Goal: Transaction & Acquisition: Purchase product/service

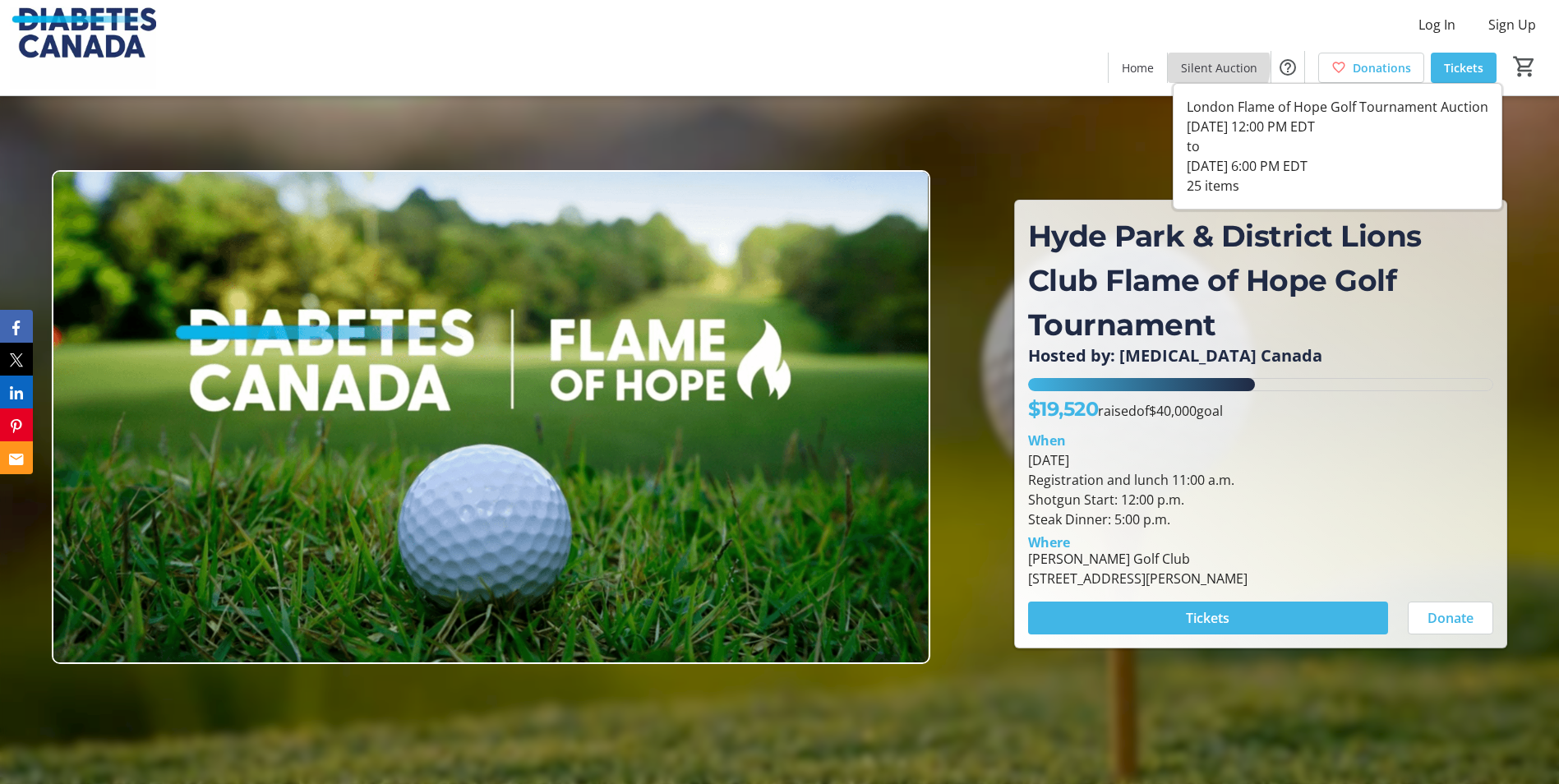
click at [1218, 66] on span "Silent Auction" at bounding box center [1218, 68] width 77 height 18
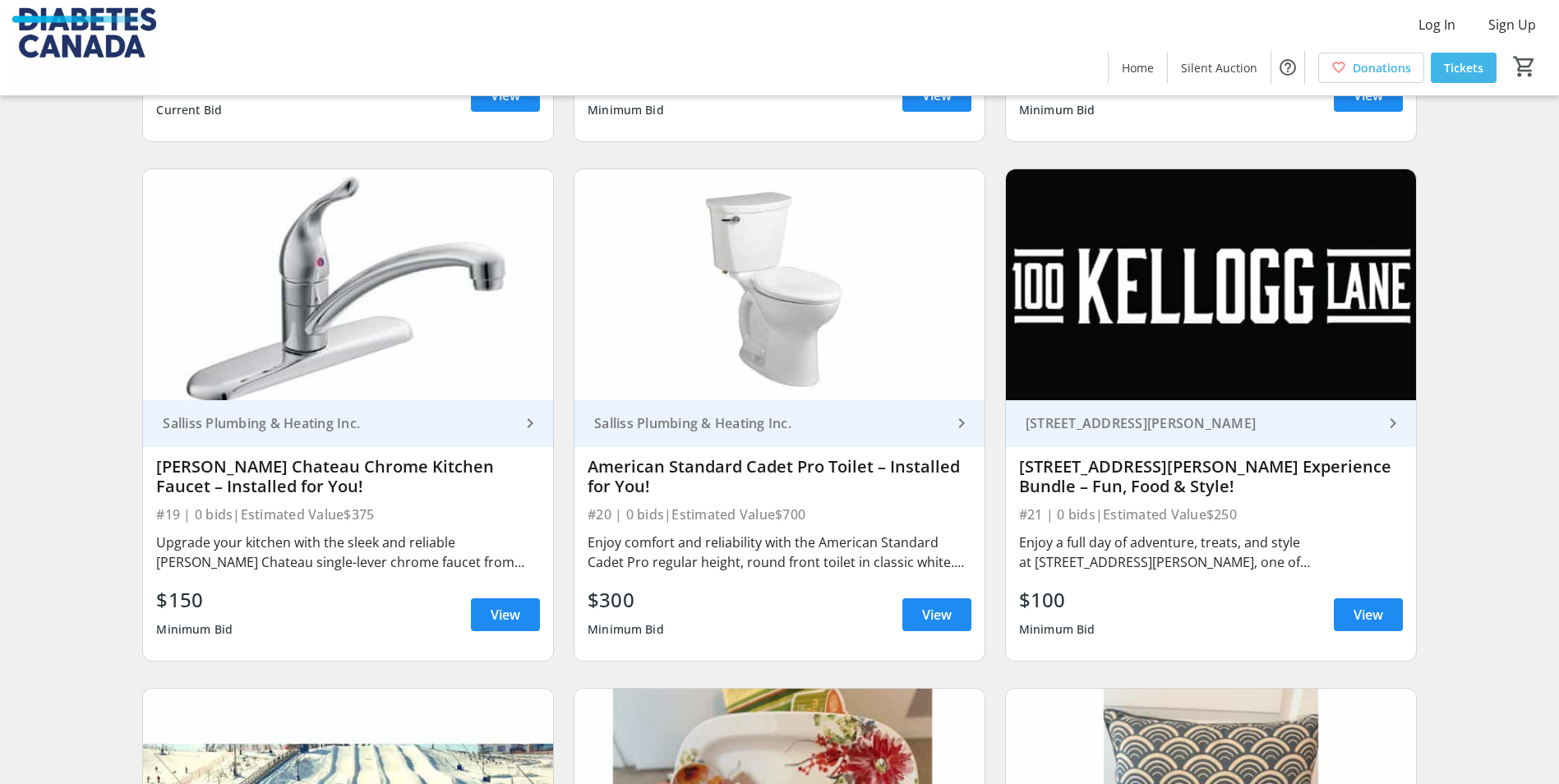
scroll to position [3143, 0]
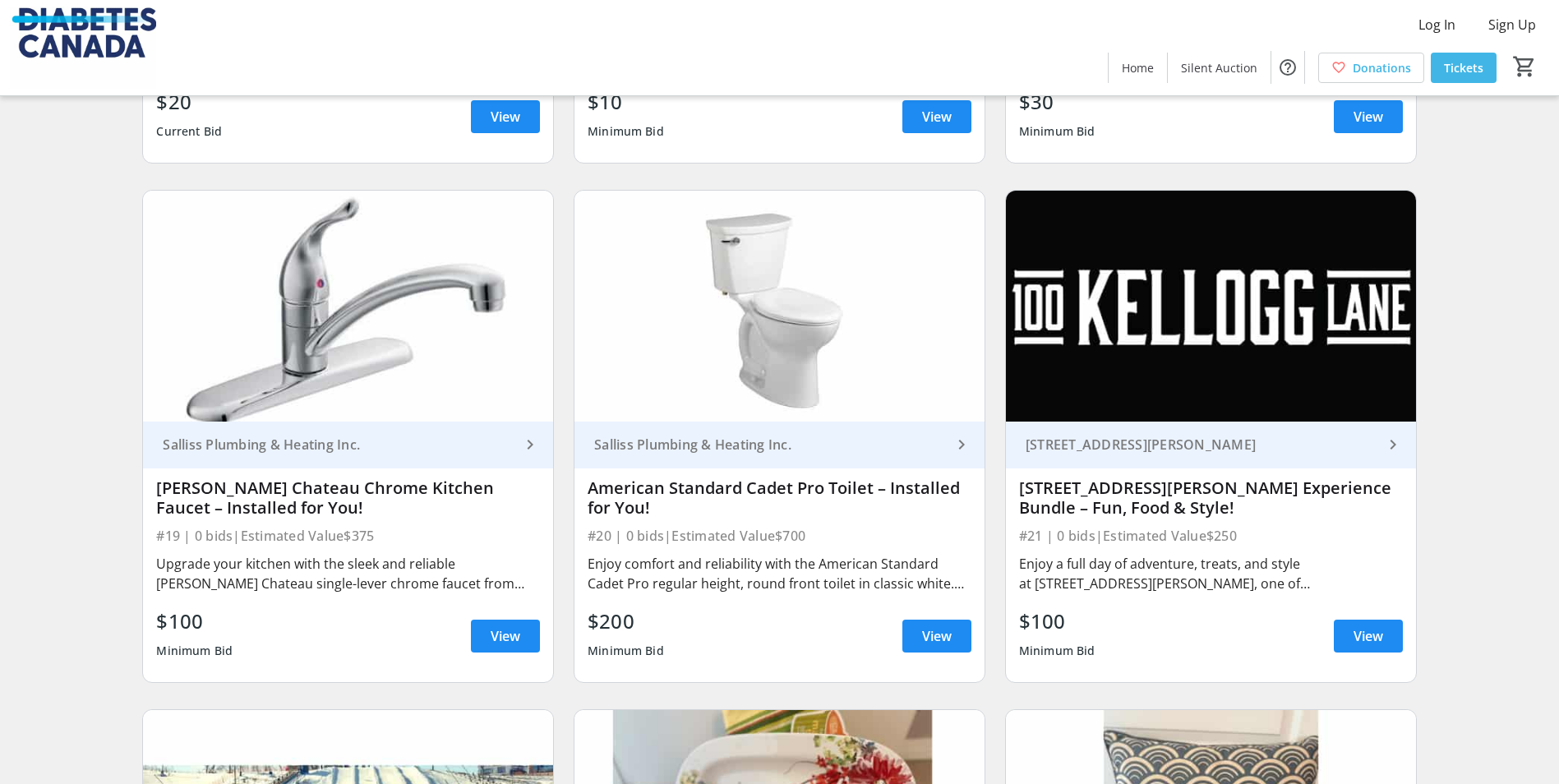
drag, startPoint x: 1556, startPoint y: 535, endPoint x: 1563, endPoint y: 561, distance: 26.9
drag, startPoint x: 1563, startPoint y: 561, endPoint x: 1476, endPoint y: 316, distance: 260.0
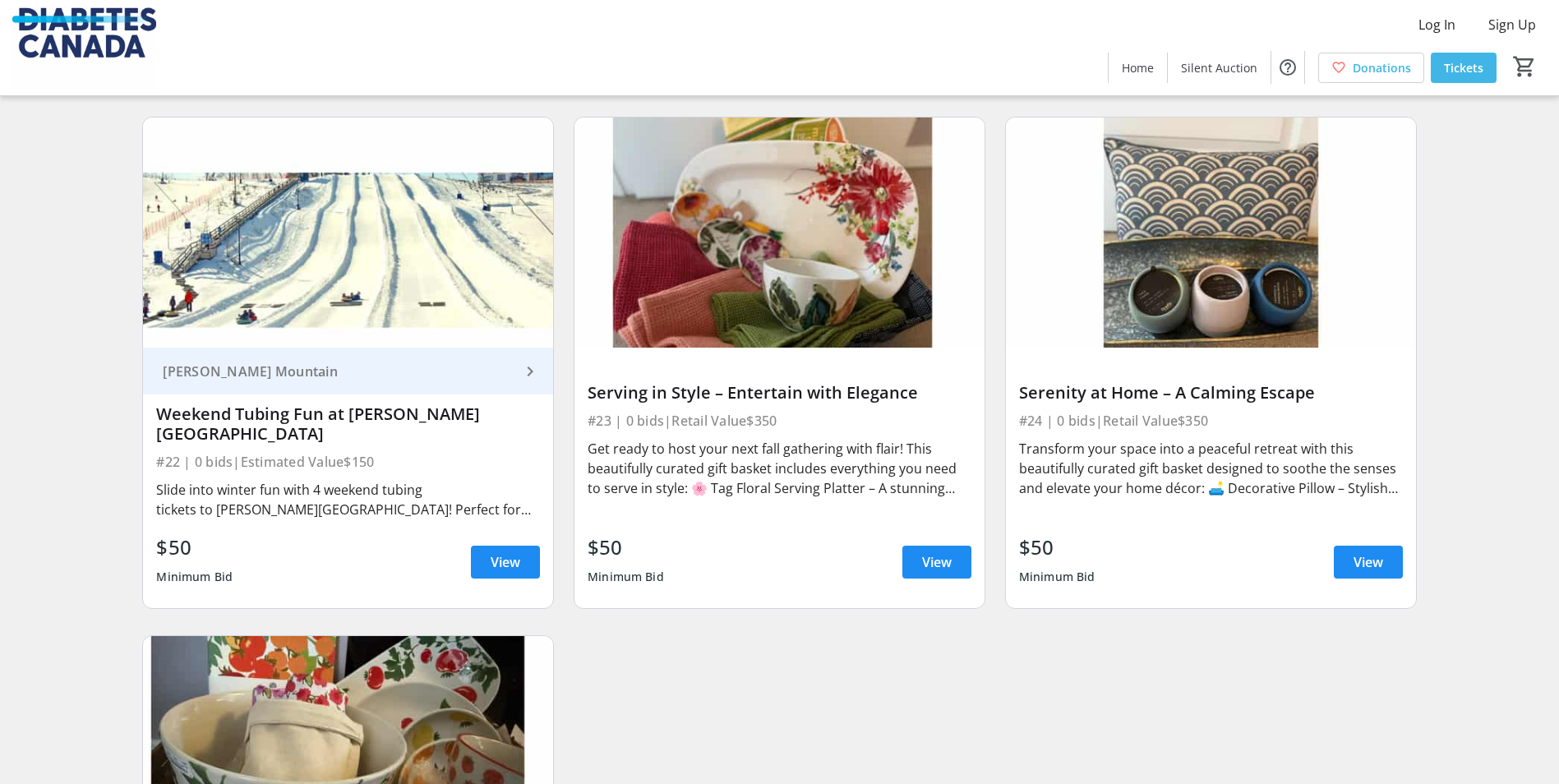
scroll to position [3870, 0]
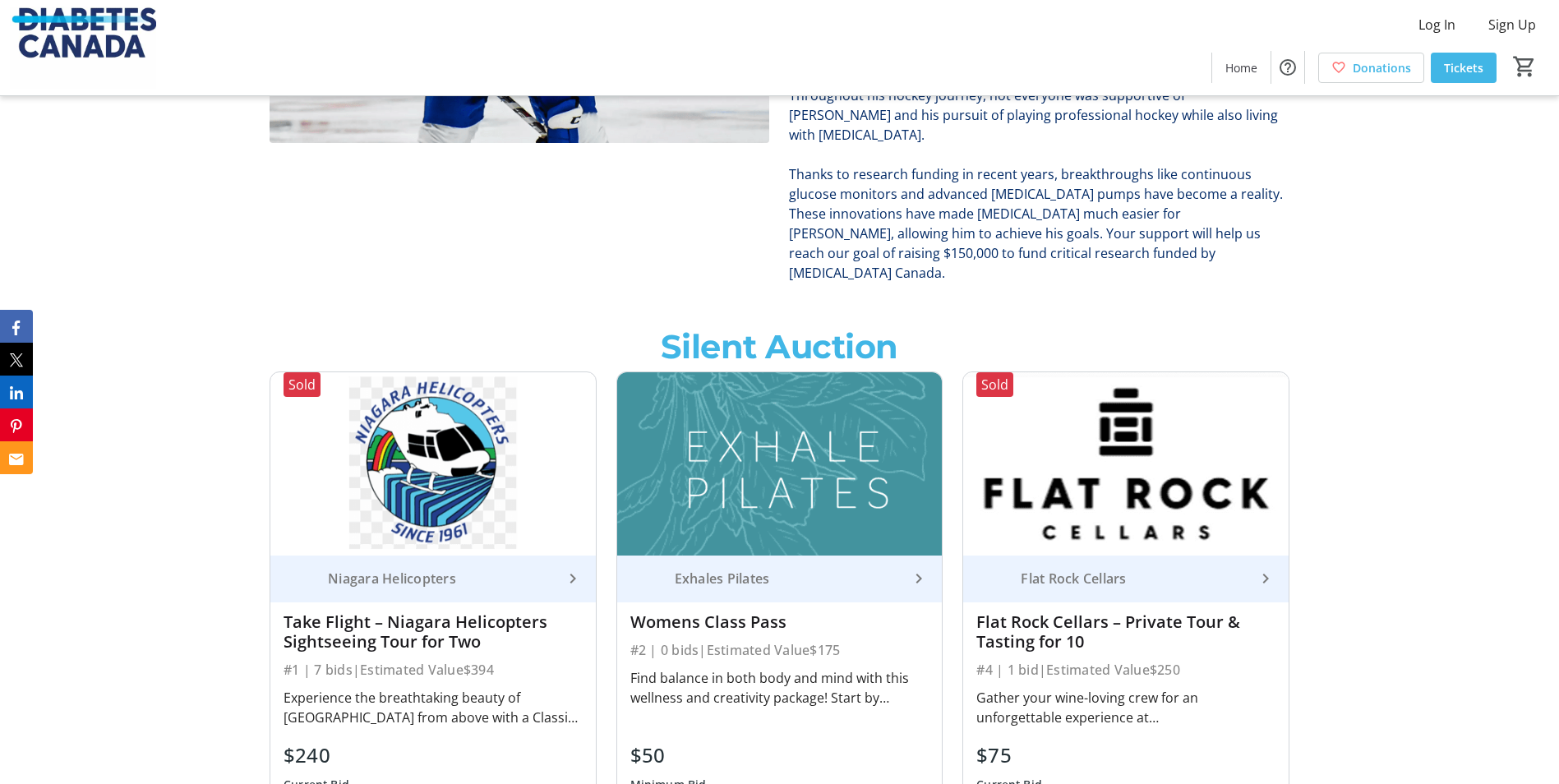
scroll to position [1882, 0]
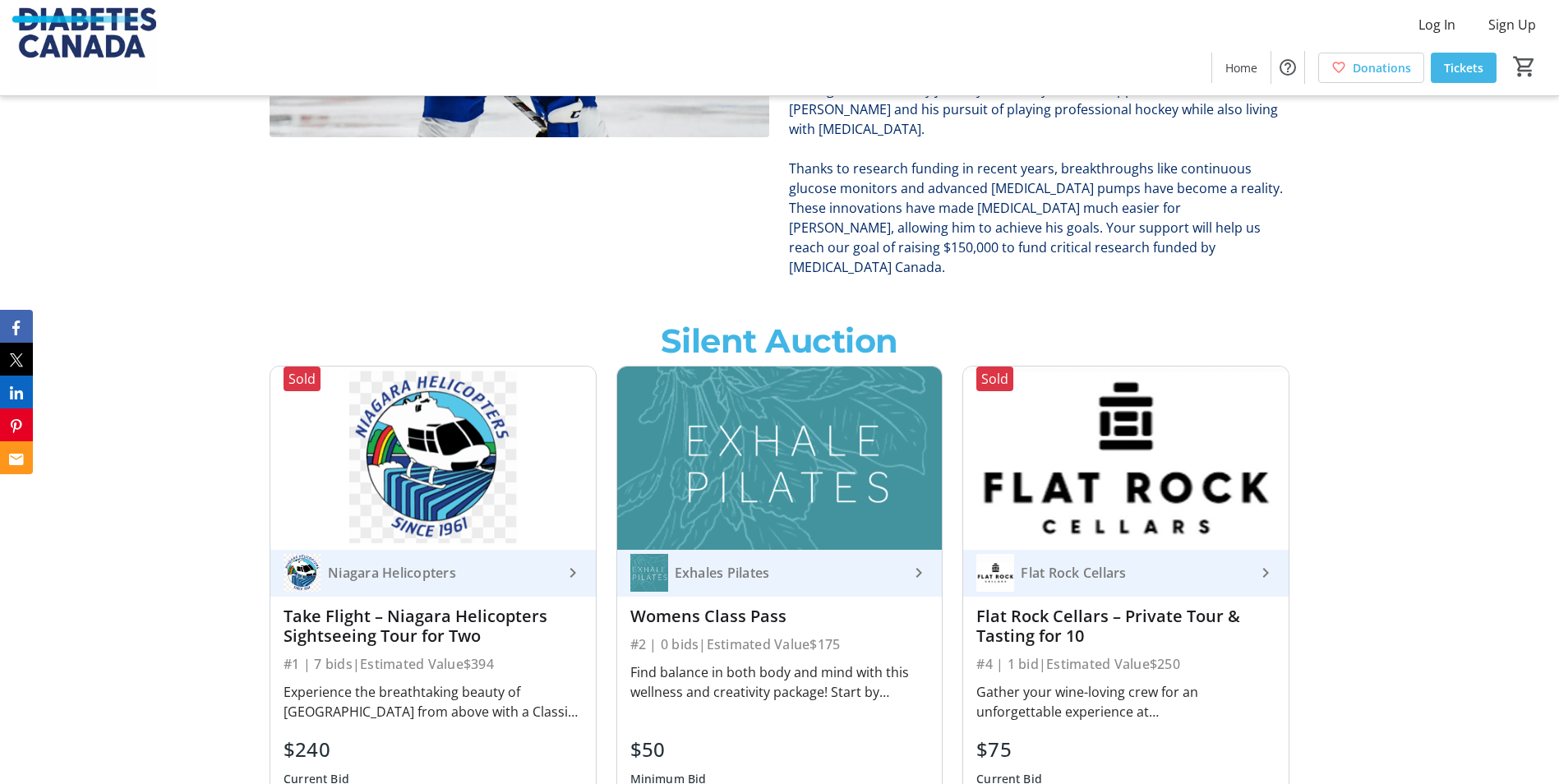
click at [395, 465] on img at bounding box center [433, 457] width 326 height 182
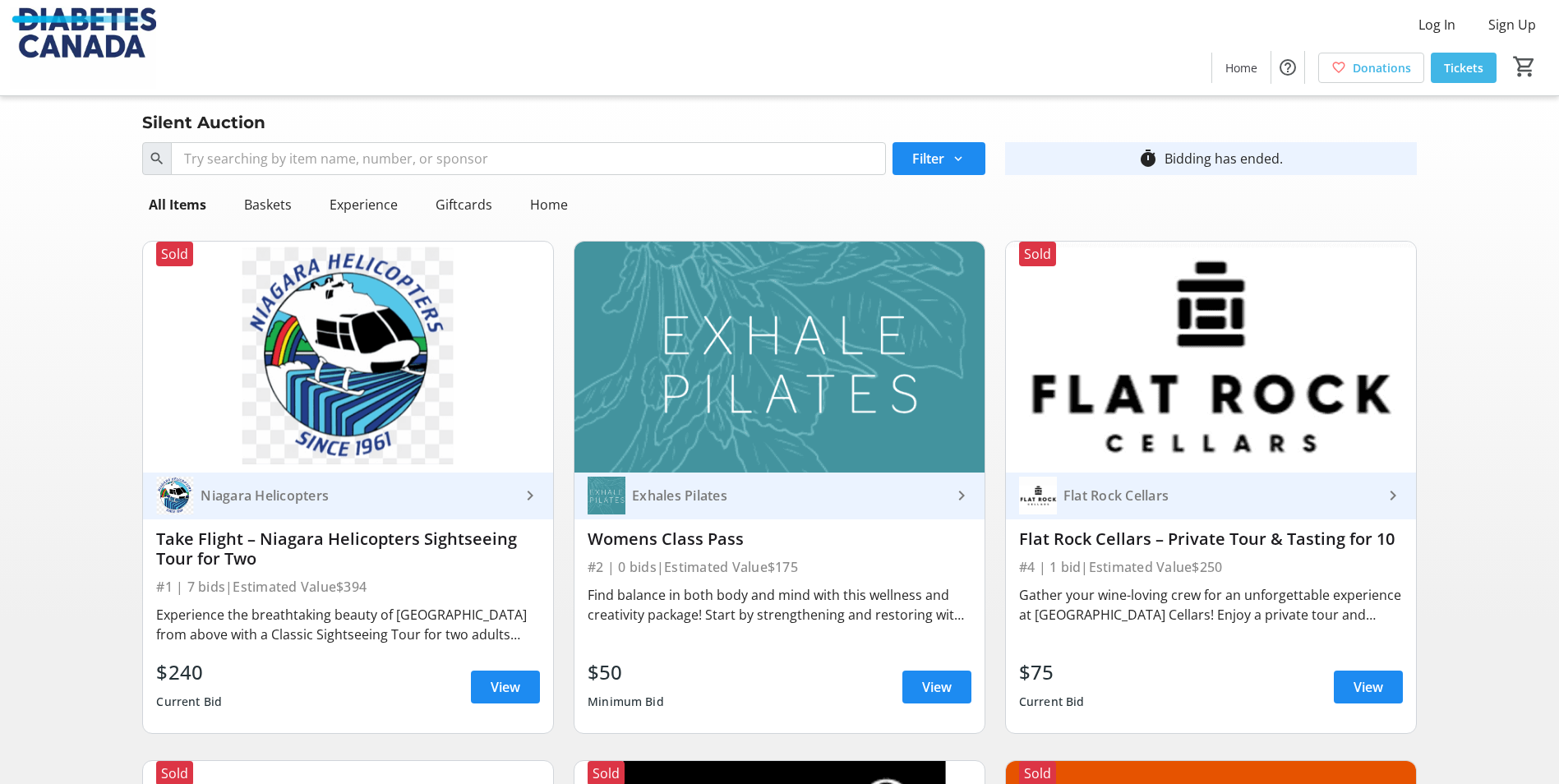
click at [507, 707] on div "$240 Current Bid View" at bounding box center [348, 686] width 384 height 59
click at [505, 680] on span "View" at bounding box center [505, 686] width 30 height 19
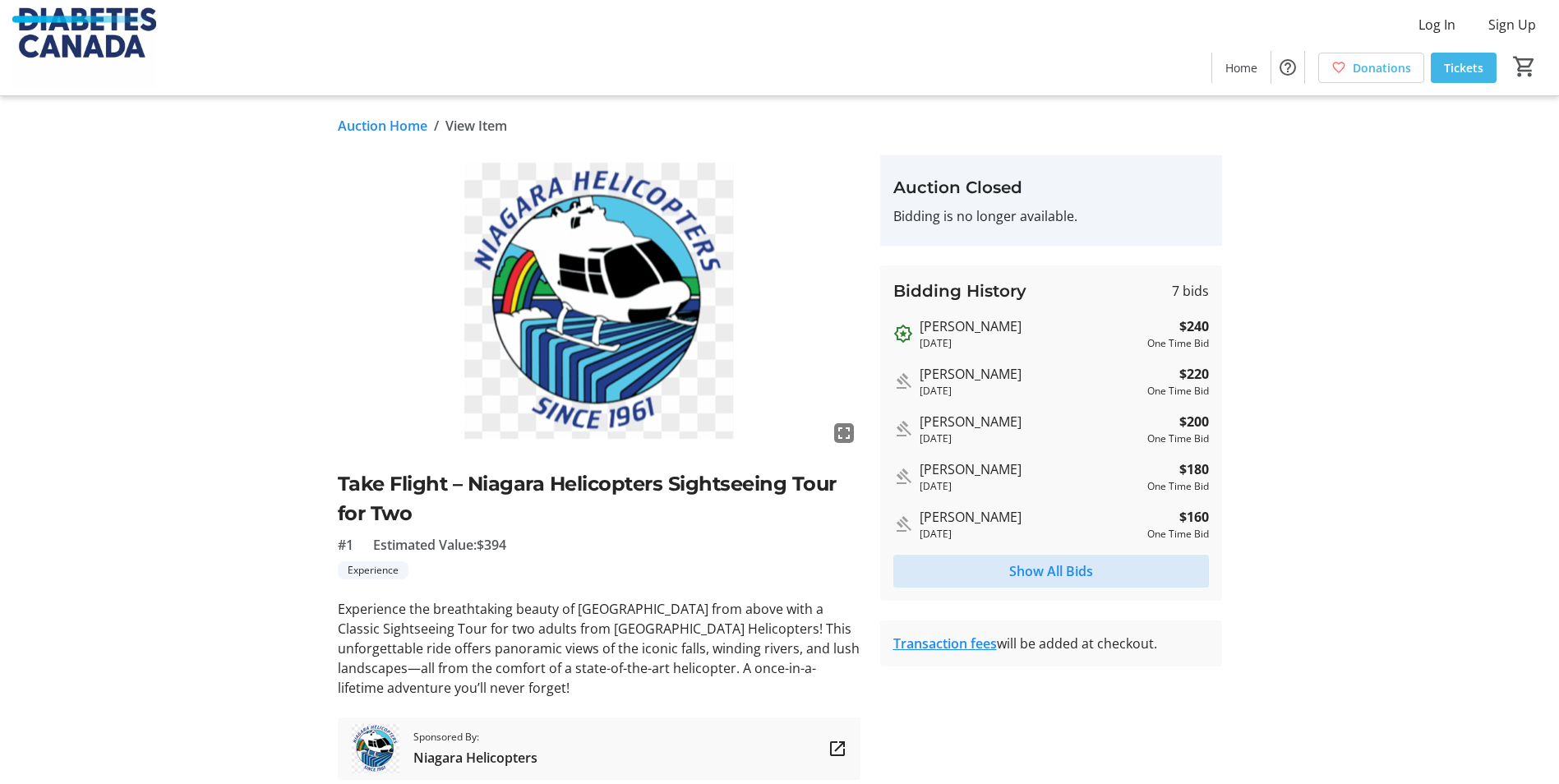
click at [1068, 564] on span "Show All Bids" at bounding box center [1050, 571] width 84 height 19
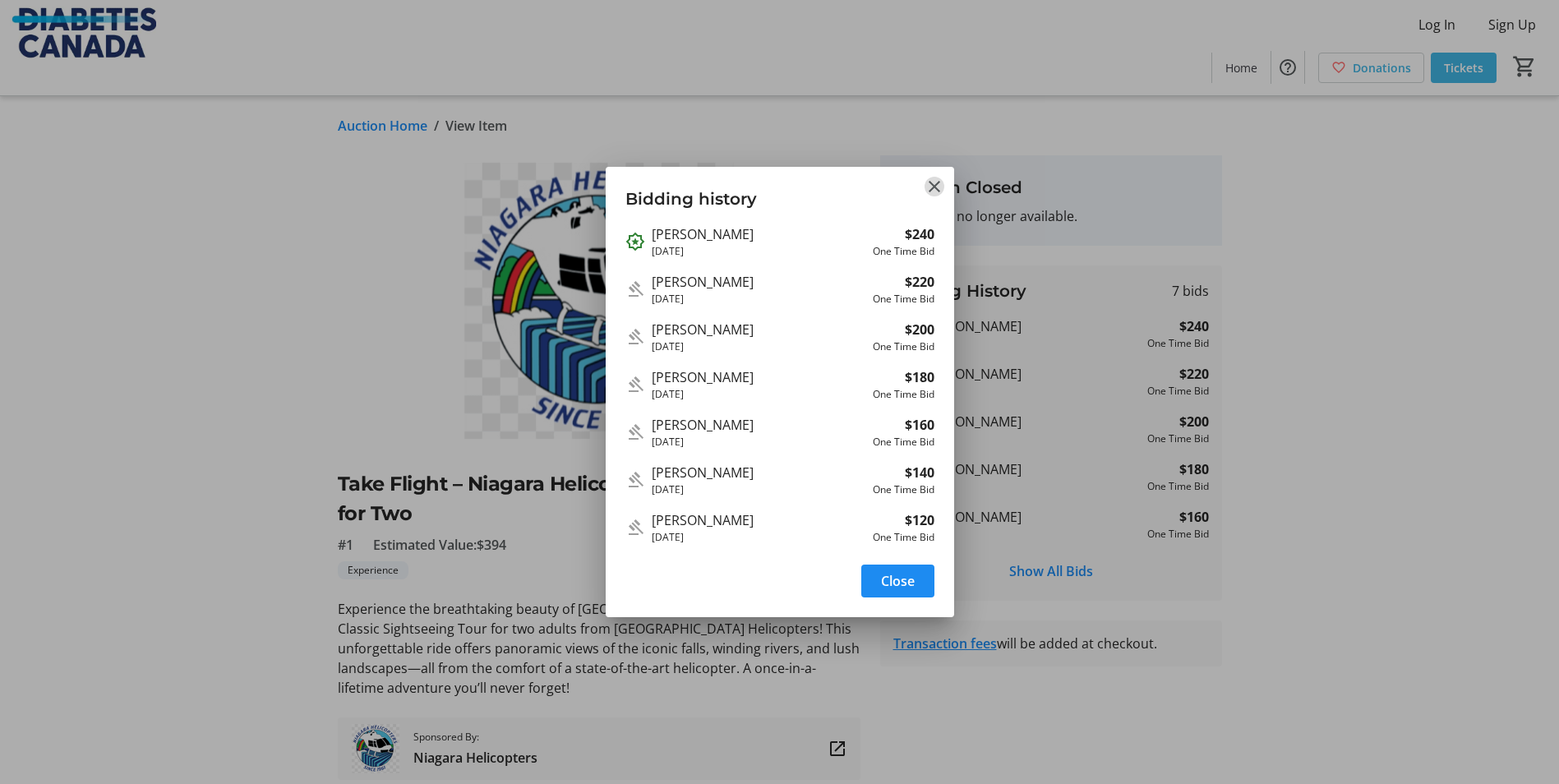
click at [927, 180] on mat-icon "Close" at bounding box center [934, 187] width 19 height 19
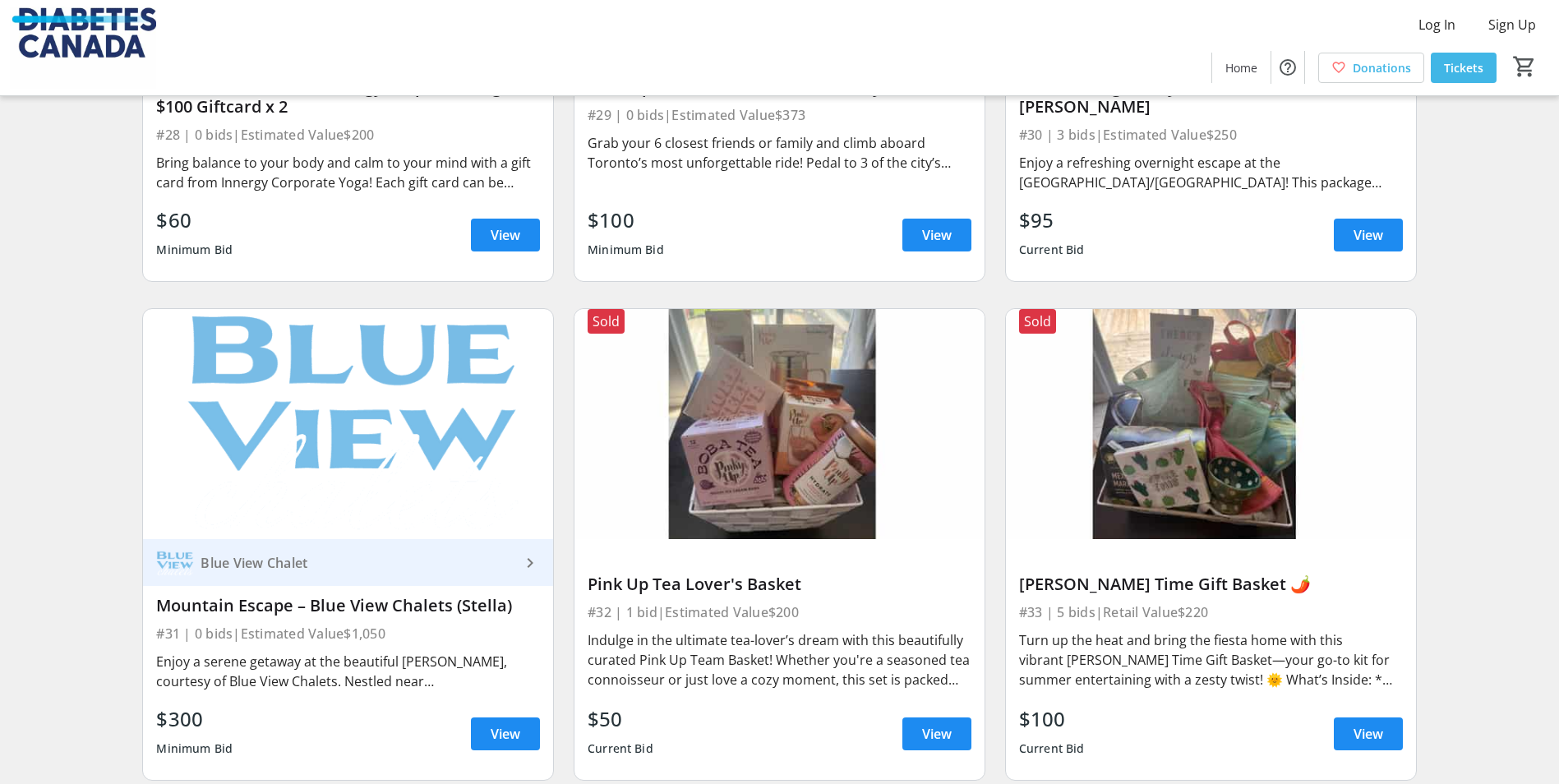
scroll to position [4702, 0]
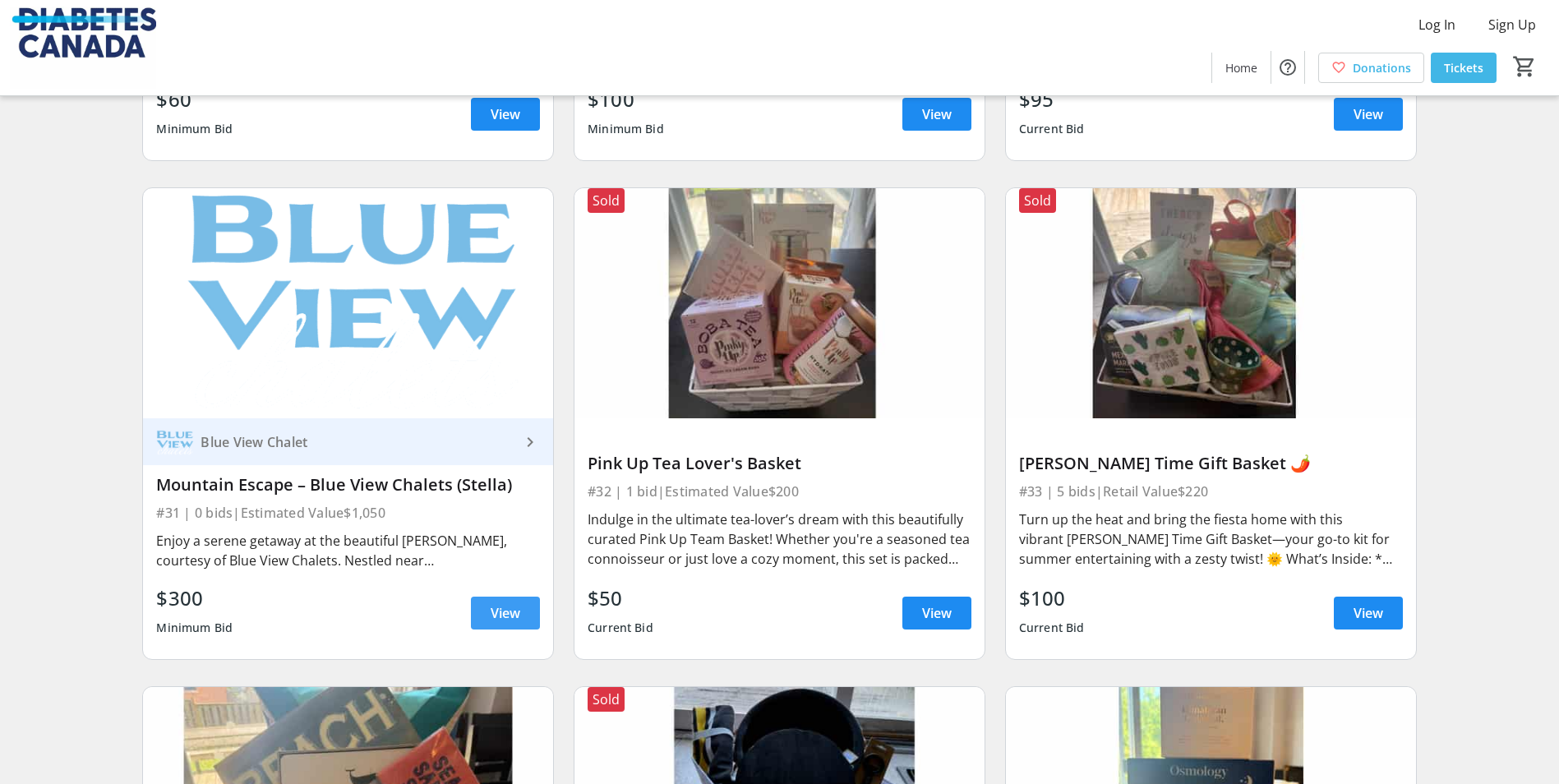
click at [512, 611] on span "View" at bounding box center [505, 612] width 30 height 19
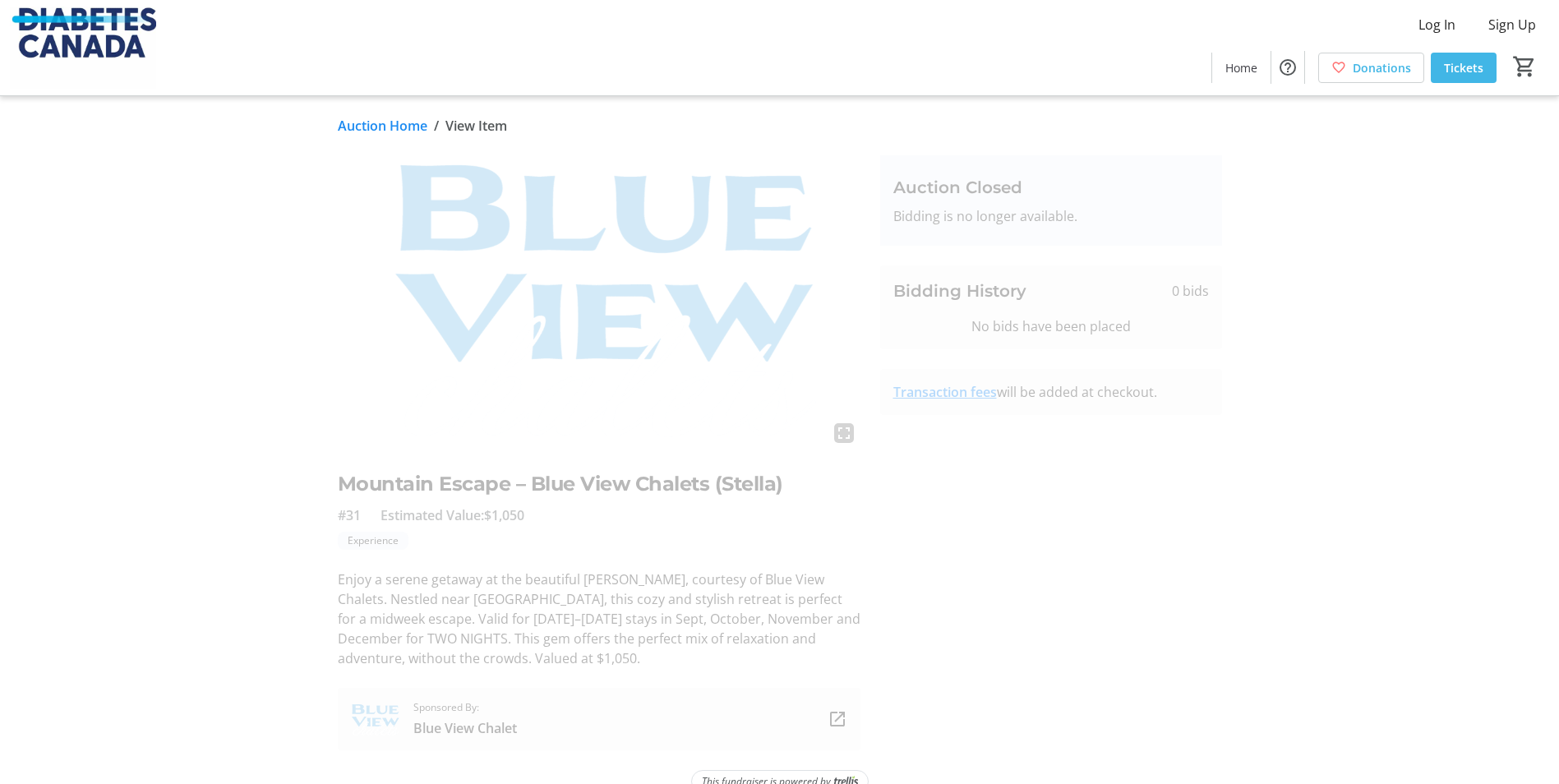
scroll to position [29, 0]
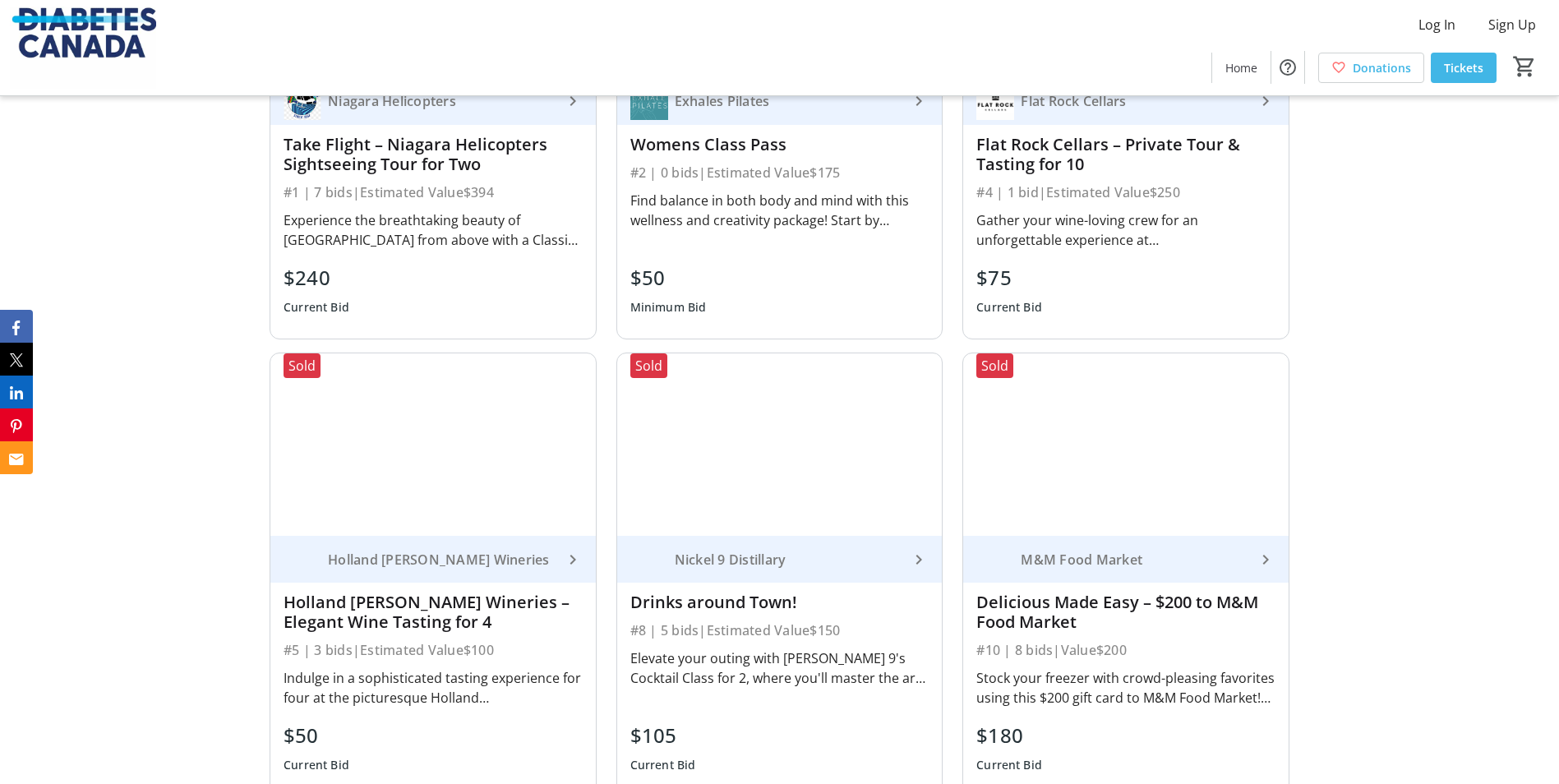
scroll to position [2574, 0]
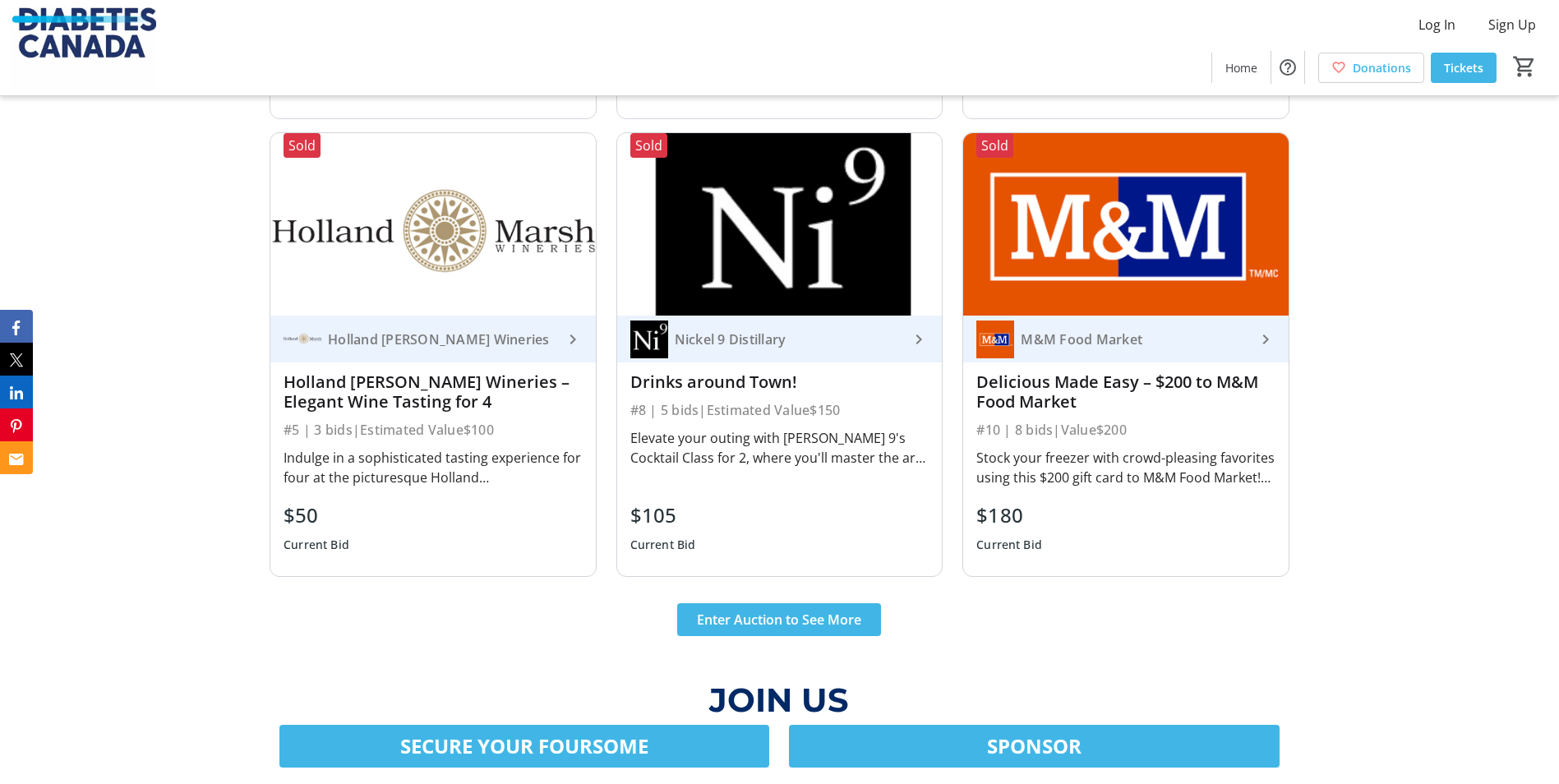
click at [1112, 448] on div "Stock your freezer with crowd-pleasing favorites using this $200 gift card to M…" at bounding box center [1126, 467] width 299 height 40
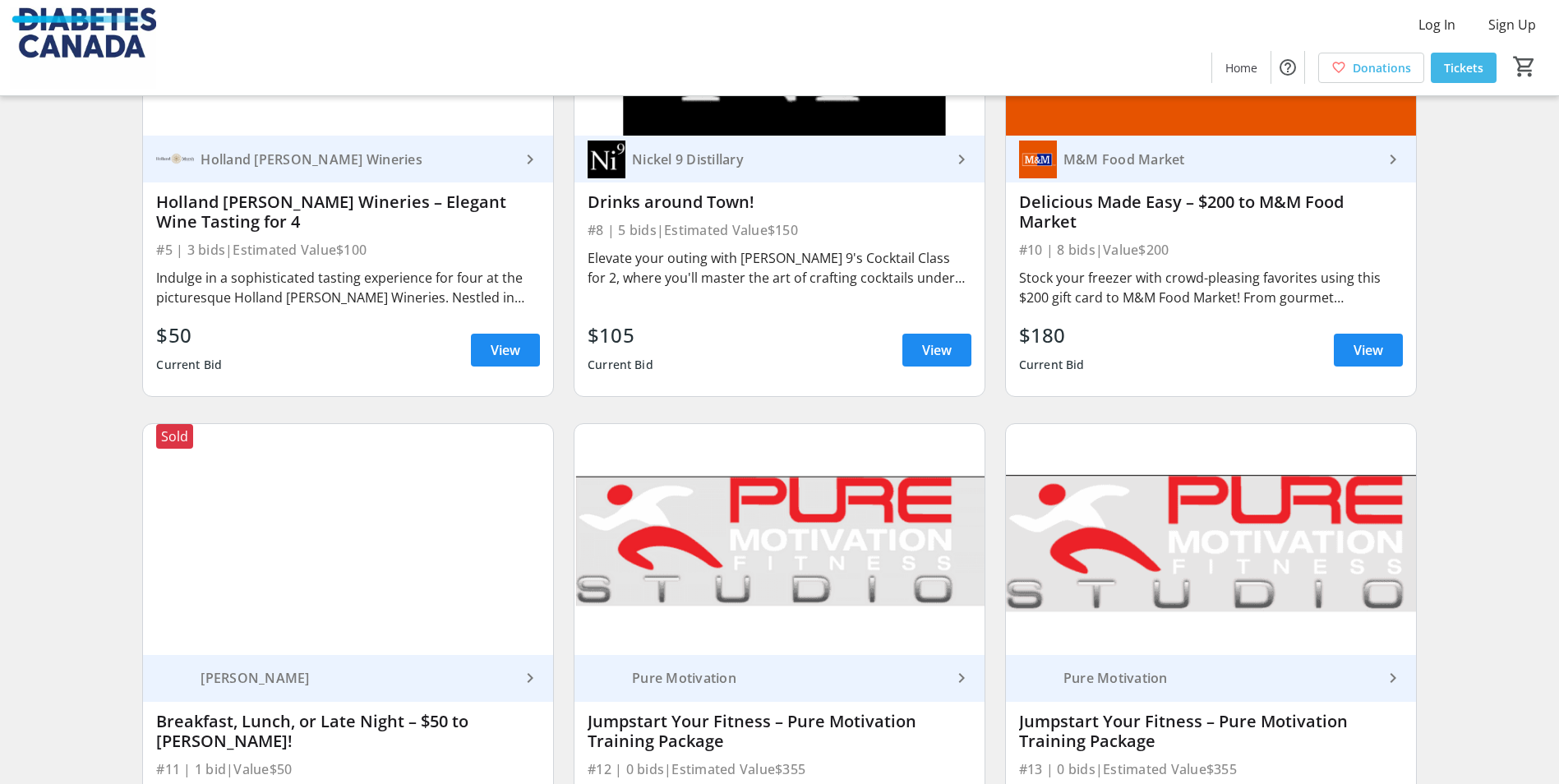
scroll to position [757, 0]
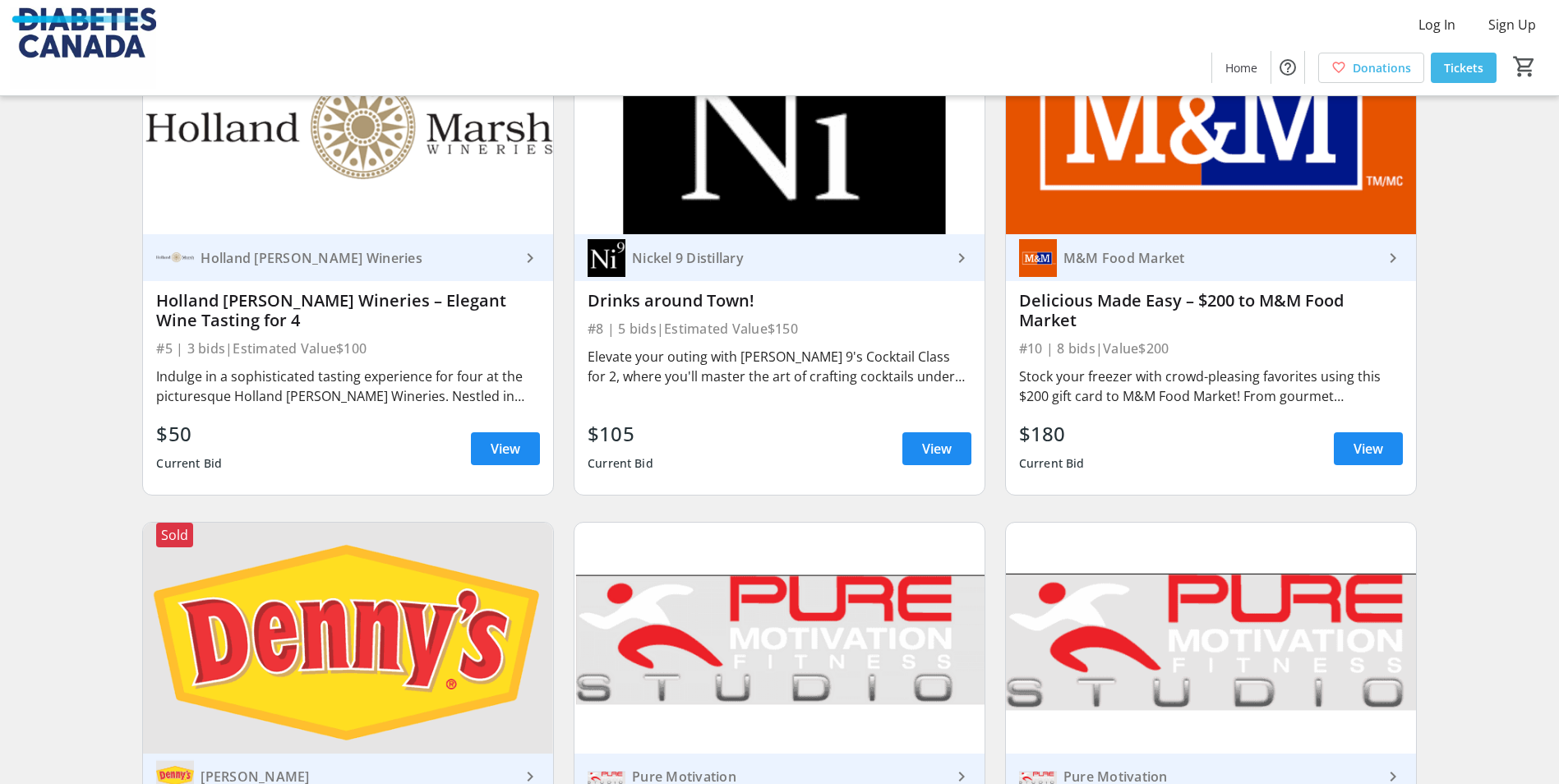
click at [1259, 138] on img at bounding box center [1211, 120] width 410 height 231
drag, startPoint x: 1557, startPoint y: 330, endPoint x: 1565, endPoint y: 409, distance: 79.4
click at [1559, 409] on html "Log In Sign Up Home Donations Tickets 0 Home Donations Tickets Silent Auction S…" at bounding box center [779, 413] width 1559 height 2339
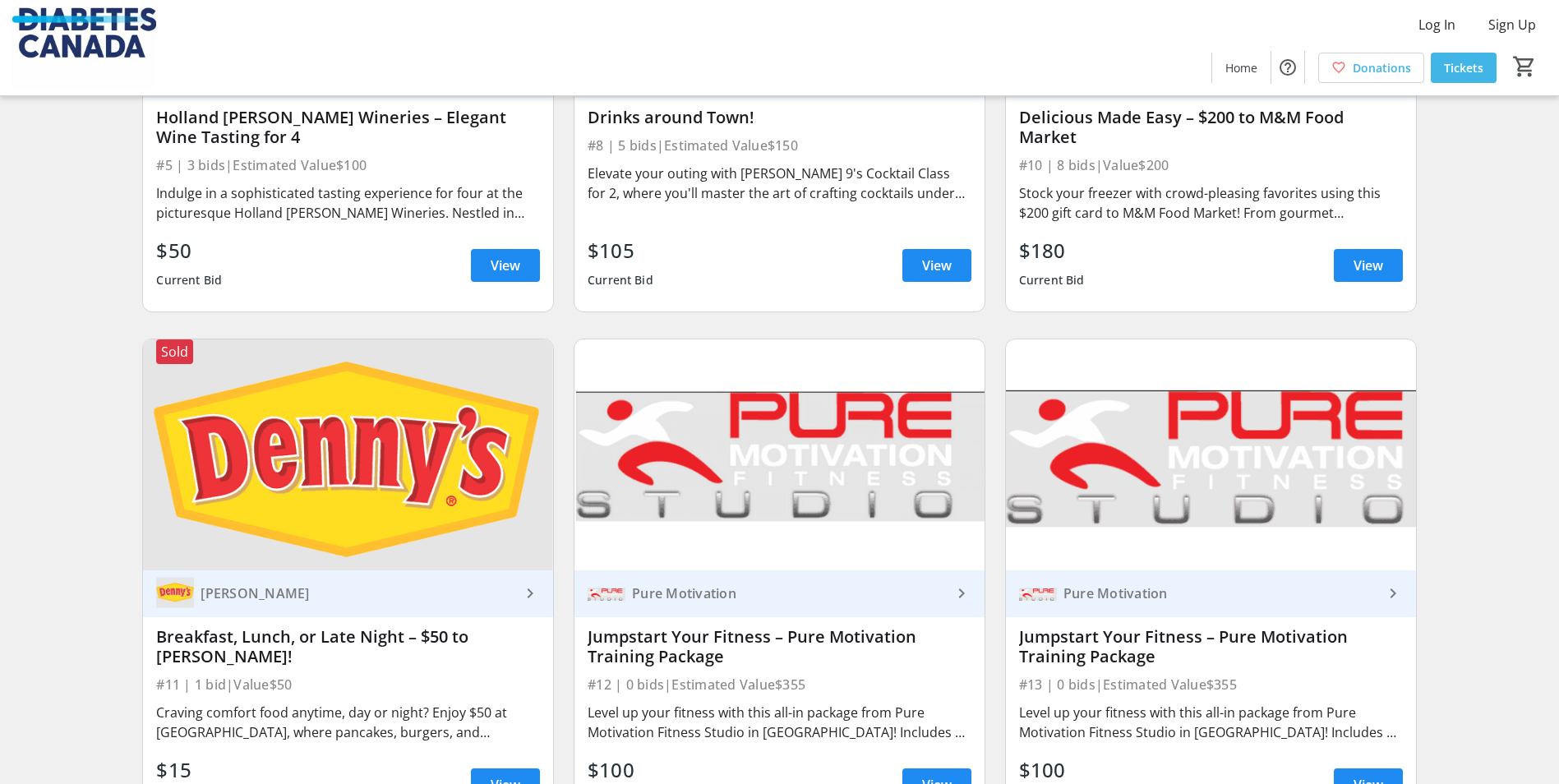
scroll to position [1044, 0]
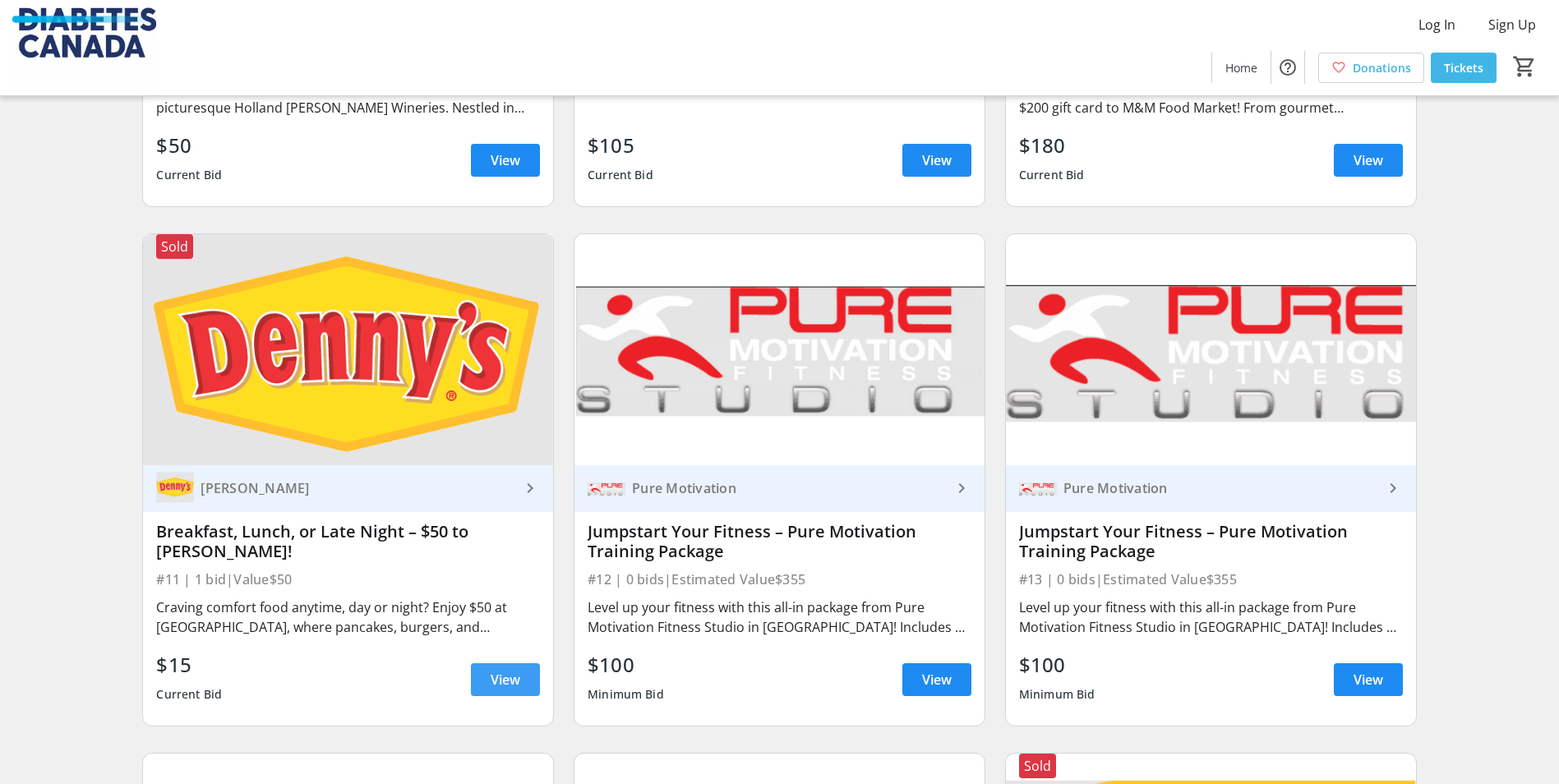
click at [498, 670] on span "View" at bounding box center [505, 679] width 30 height 19
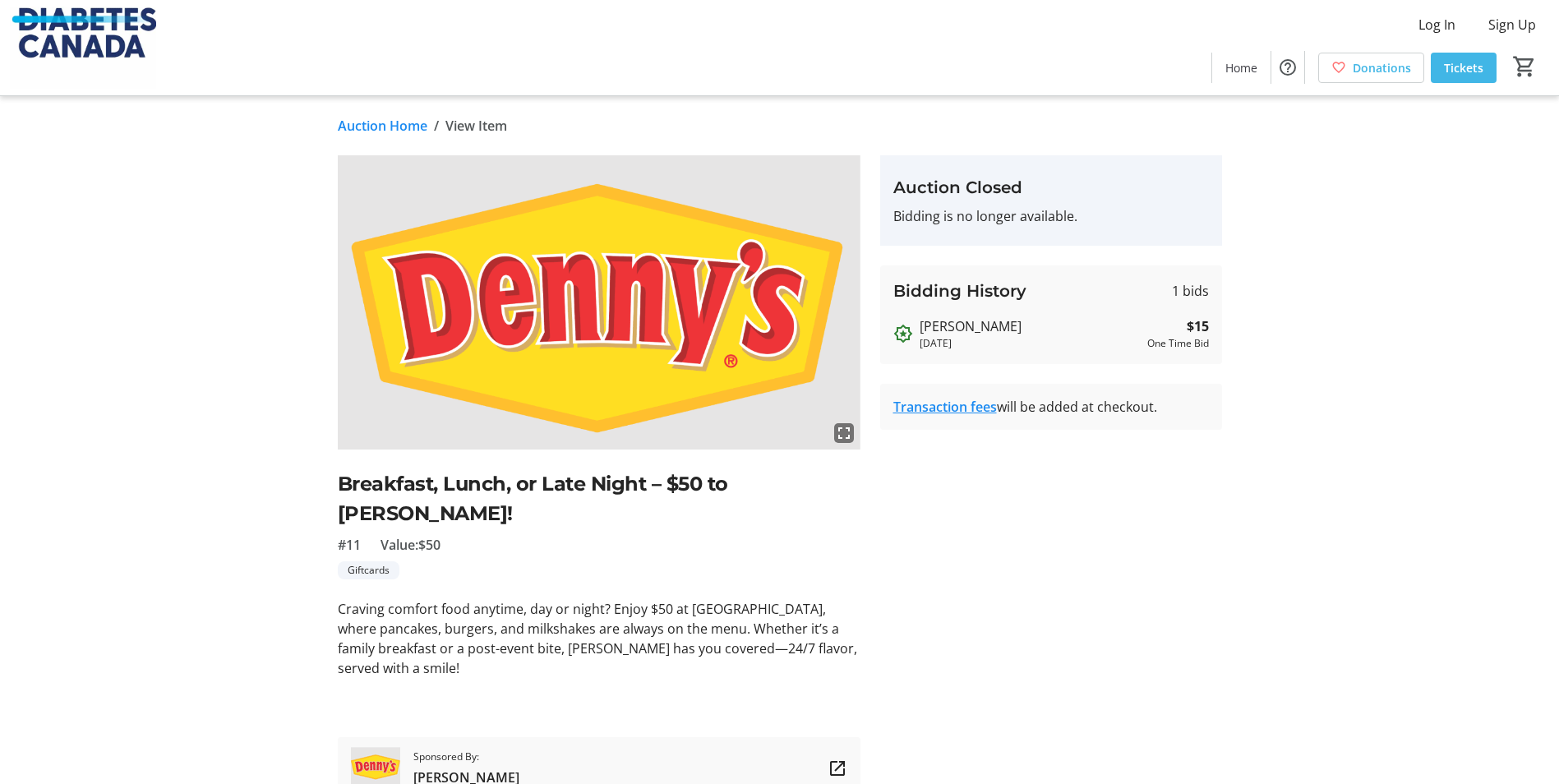
scroll to position [29, 0]
